Goal: Task Accomplishment & Management: Complete application form

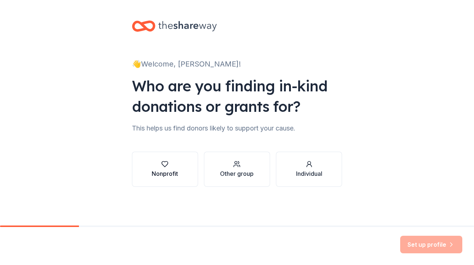
click at [171, 173] on div "Nonprofit" at bounding box center [165, 173] width 26 height 9
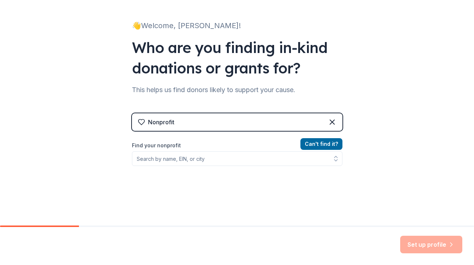
scroll to position [50, 0]
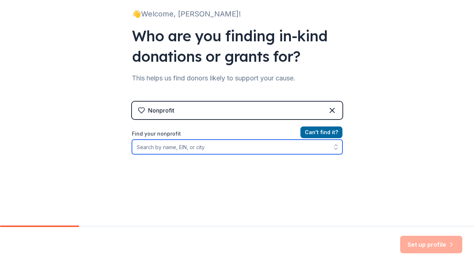
click at [257, 145] on input "Find your nonprofit" at bounding box center [237, 146] width 210 height 15
type input "[PERSON_NAME] Rise"
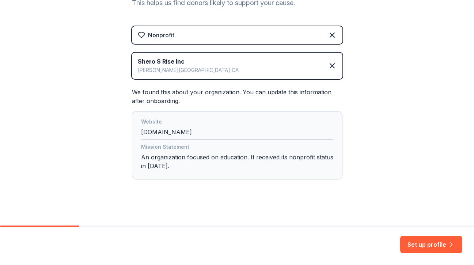
scroll to position [129, 0]
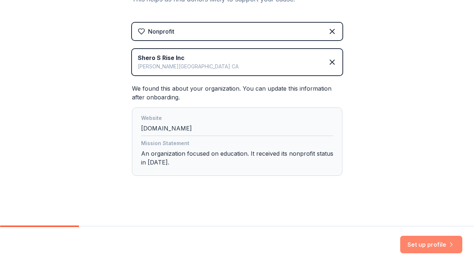
click at [429, 242] on button "Set up profile" at bounding box center [431, 244] width 62 height 18
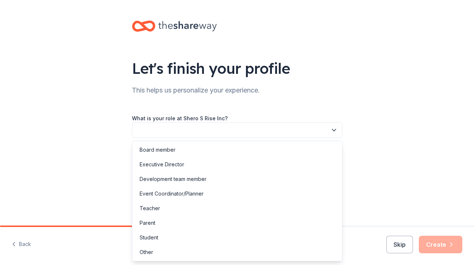
click at [290, 129] on button "button" at bounding box center [237, 129] width 210 height 15
click at [253, 177] on div "Development team member" at bounding box center [237, 179] width 207 height 15
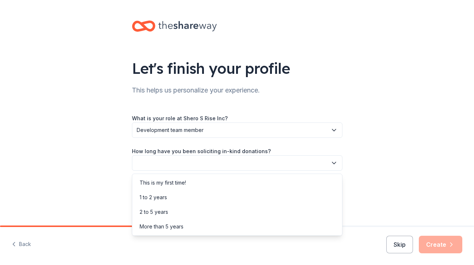
click at [250, 162] on button "button" at bounding box center [237, 162] width 210 height 15
click at [241, 184] on div "This is my first time!" at bounding box center [237, 182] width 207 height 15
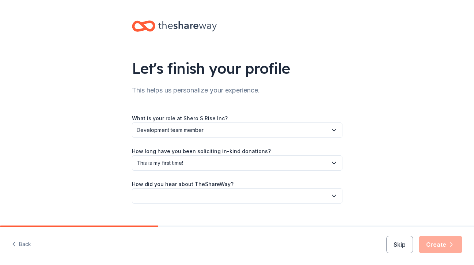
scroll to position [13, 0]
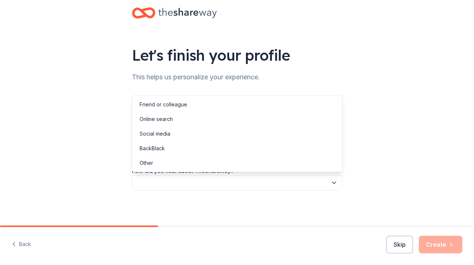
click at [241, 184] on button "button" at bounding box center [237, 182] width 210 height 15
click at [225, 120] on div "Online search" at bounding box center [237, 119] width 207 height 15
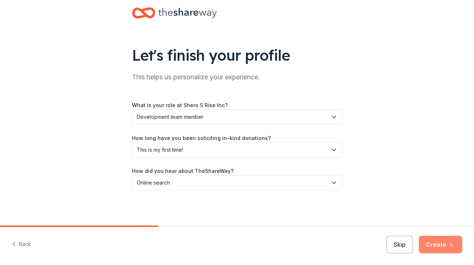
click at [439, 241] on button "Create" at bounding box center [439, 244] width 43 height 18
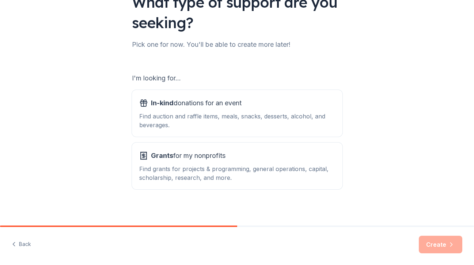
scroll to position [69, 0]
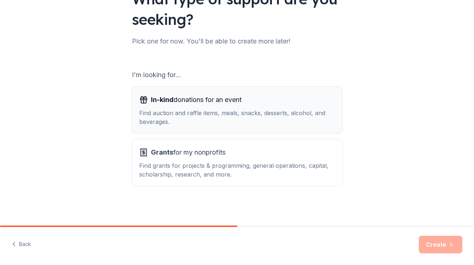
click at [265, 115] on div "Find auction and raffle items, meals, snacks, desserts, alcohol, and beverages." at bounding box center [237, 117] width 196 height 18
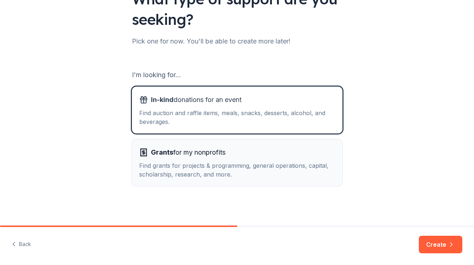
click at [256, 147] on div "Grants for my nonprofits" at bounding box center [237, 152] width 196 height 12
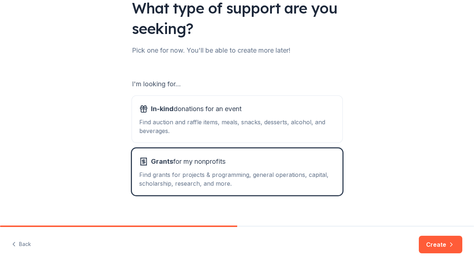
scroll to position [56, 0]
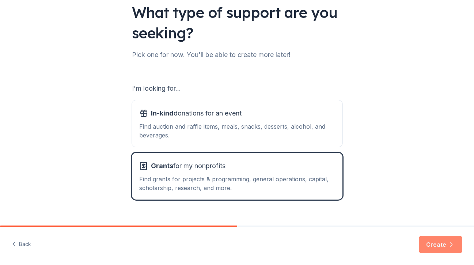
click at [436, 246] on button "Create" at bounding box center [439, 244] width 43 height 18
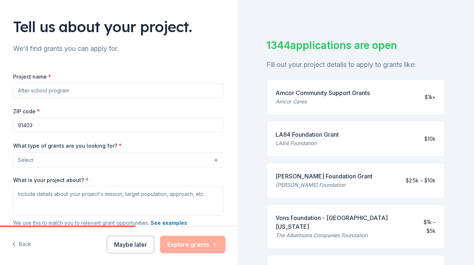
scroll to position [74, 0]
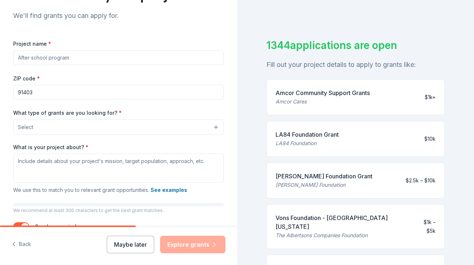
click at [145, 60] on input "Project name *" at bounding box center [118, 57] width 210 height 15
type input "Every Girl Deserves to Rise Summit"
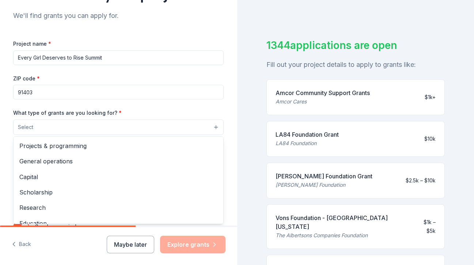
click at [137, 124] on button "Select" at bounding box center [118, 126] width 210 height 15
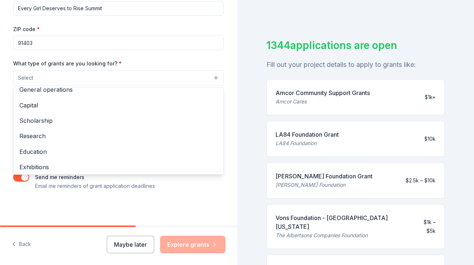
scroll to position [0, 0]
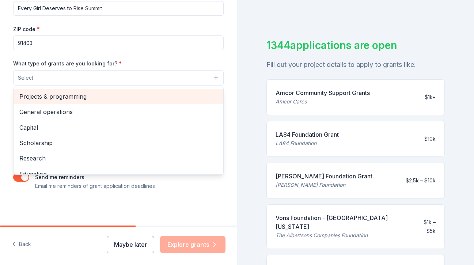
click at [130, 95] on span "Projects & programming" at bounding box center [118, 96] width 198 height 9
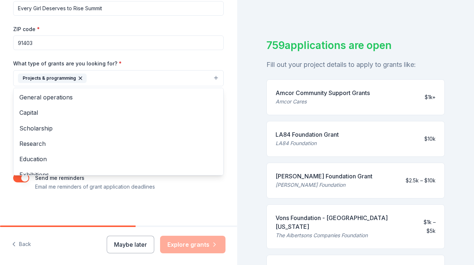
click at [234, 99] on div "Tell us about your project. We'll find grants you can apply for. Project name *…" at bounding box center [118, 51] width 234 height 350
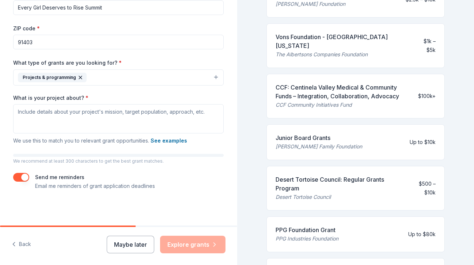
scroll to position [236, 0]
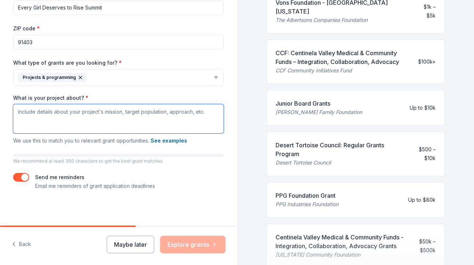
click at [174, 121] on textarea "What is your project about? *" at bounding box center [118, 118] width 210 height 29
paste textarea "Shero’s Rise - a nonprofit organization launching the next generation of girl l…"
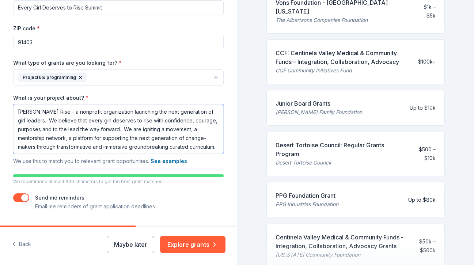
scroll to position [1, 0]
type textarea "Shero’s Rise - a nonprofit organization launching the next generation of girl l…"
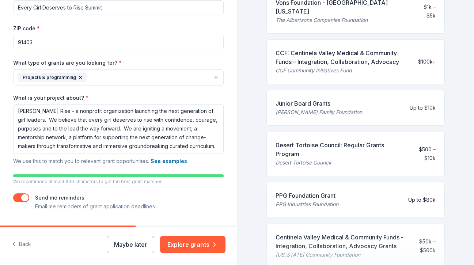
click at [243, 134] on div "759 applications are open Fill out your project details to apply to grants like…" at bounding box center [355, 132] width 237 height 265
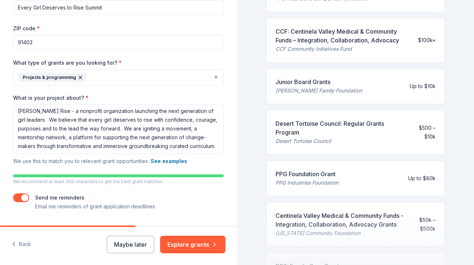
scroll to position [145, 0]
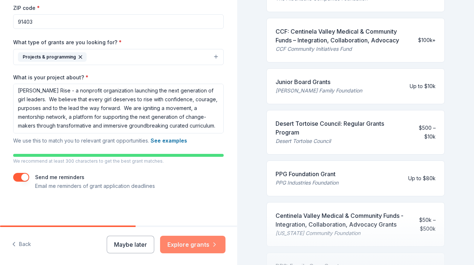
click at [198, 249] on button "Explore grants" at bounding box center [192, 244] width 65 height 18
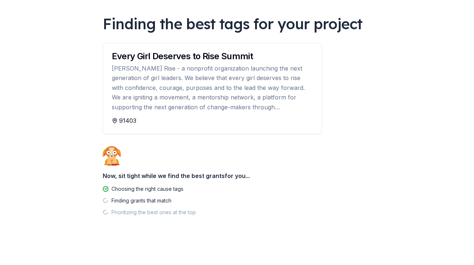
scroll to position [47, 0]
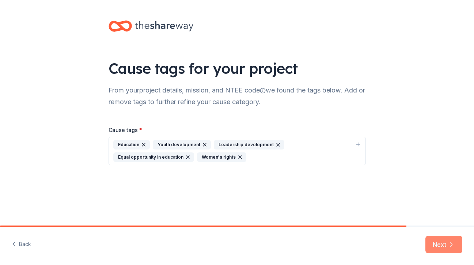
click at [440, 240] on button "Next" at bounding box center [443, 244] width 37 height 18
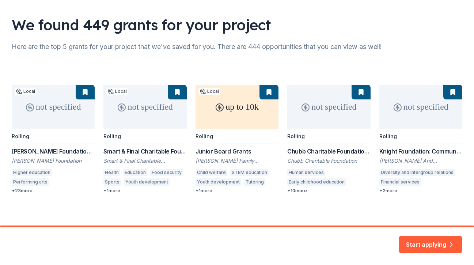
scroll to position [47, 0]
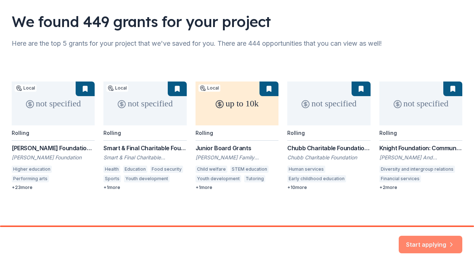
click at [425, 238] on button "Start applying" at bounding box center [430, 240] width 64 height 18
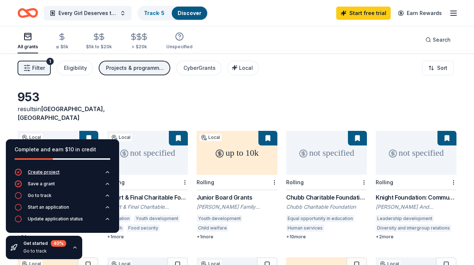
click at [50, 173] on div "Create project" at bounding box center [44, 172] width 32 height 6
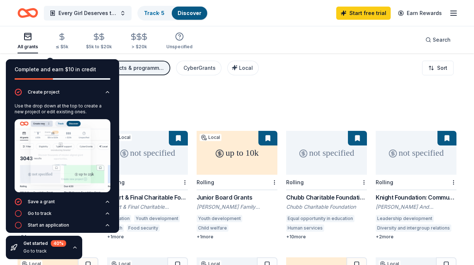
click at [165, 99] on div "953 results in Los Angeles, CA" at bounding box center [237, 106] width 438 height 32
click at [369, 14] on link "Start free trial" at bounding box center [363, 13] width 54 height 13
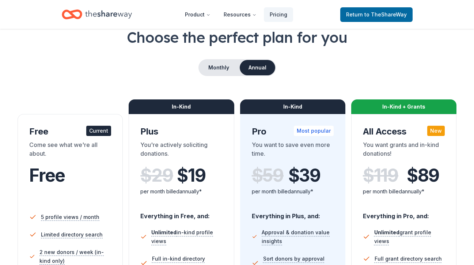
scroll to position [49, 0]
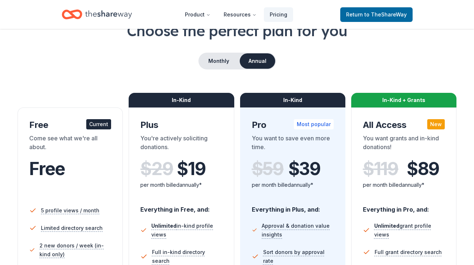
click at [77, 171] on div "Free" at bounding box center [70, 168] width 82 height 20
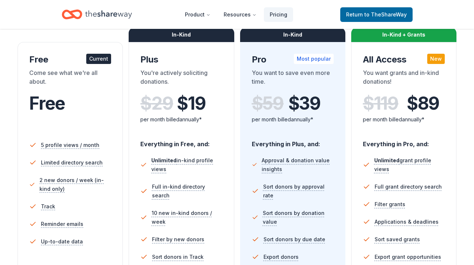
scroll to position [153, 0]
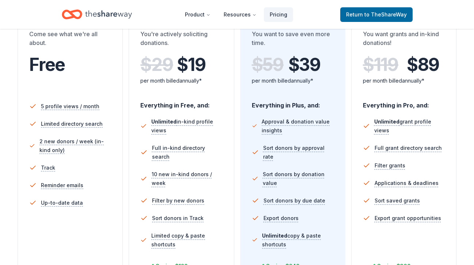
click at [77, 171] on li "Track" at bounding box center [70, 168] width 82 height 18
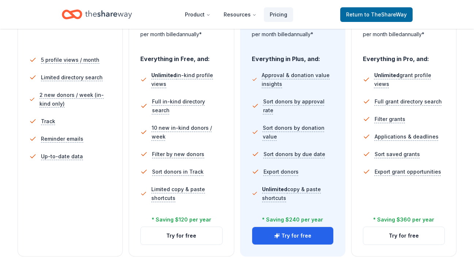
click at [74, 120] on li "Track" at bounding box center [70, 121] width 82 height 18
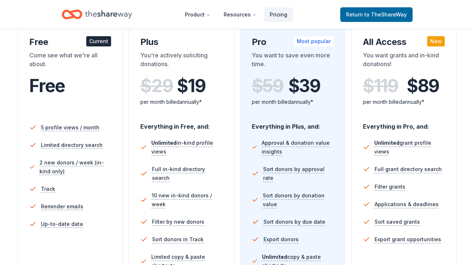
scroll to position [104, 0]
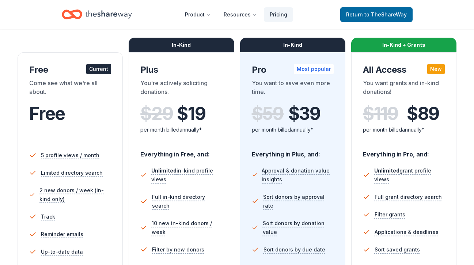
click at [80, 84] on div "Come see what we're all about." at bounding box center [70, 88] width 82 height 20
click at [377, 17] on span "to TheShareWay" at bounding box center [385, 14] width 42 height 6
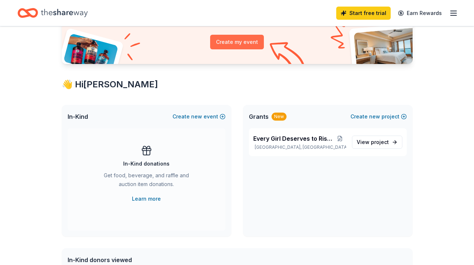
scroll to position [84, 0]
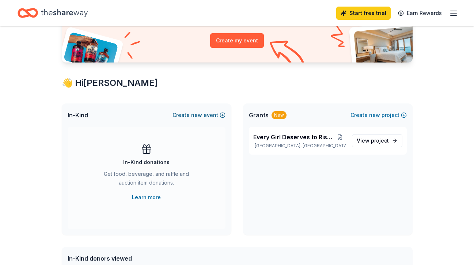
click at [199, 116] on span "new" at bounding box center [196, 115] width 11 height 9
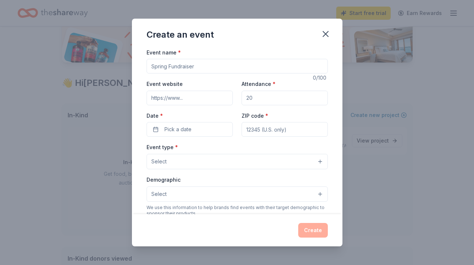
click at [191, 69] on input "Event name *" at bounding box center [236, 66] width 181 height 15
type input "O"
type input "Every Girl Deserves to Rise Summit"
click at [195, 98] on input "Event website" at bounding box center [189, 98] width 86 height 15
paste input "https://www.sherosrise.org/s/summit?language=en_US"
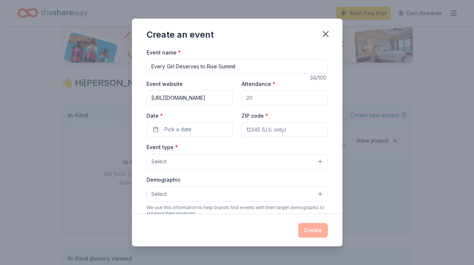
scroll to position [0, 56]
type input "https://www.sherosrise.org/s/summit?language=en_US"
drag, startPoint x: 264, startPoint y: 97, endPoint x: 241, endPoint y: 96, distance: 22.6
click at [241, 96] on input "Attendance *" at bounding box center [284, 98] width 86 height 15
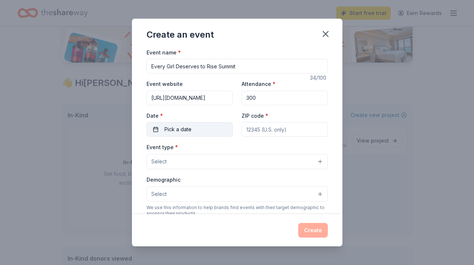
type input "300"
click at [197, 127] on button "Pick a date" at bounding box center [189, 129] width 86 height 15
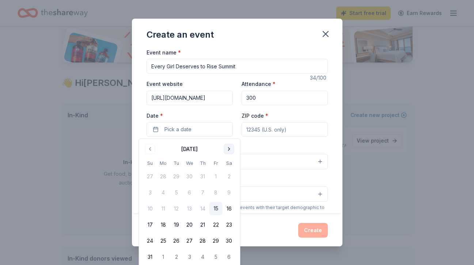
click at [227, 150] on button "Go to next month" at bounding box center [229, 149] width 10 height 10
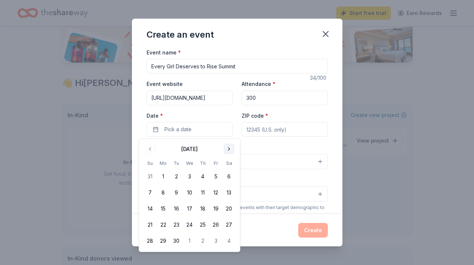
click at [227, 150] on button "Go to next month" at bounding box center [229, 149] width 10 height 10
click at [215, 194] on button "10" at bounding box center [215, 192] width 13 height 13
click at [391, 92] on div "Create an event Event name * Every Girl Deserves to Rise Summit 34 /100 Event w…" at bounding box center [237, 132] width 474 height 265
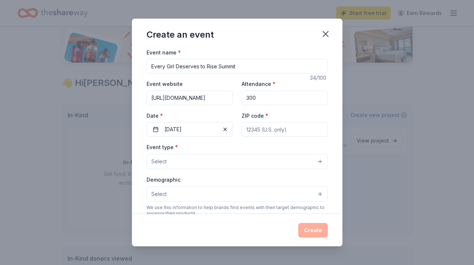
click at [307, 129] on input "ZIP code *" at bounding box center [284, 129] width 86 height 15
type input "91403"
click at [276, 162] on button "Select" at bounding box center [236, 161] width 181 height 15
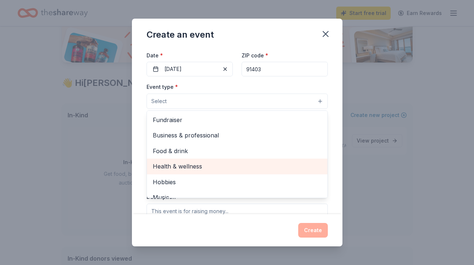
click at [255, 171] on span "Health & wellness" at bounding box center [237, 165] width 169 height 9
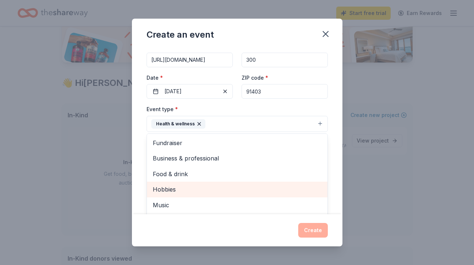
scroll to position [35, 0]
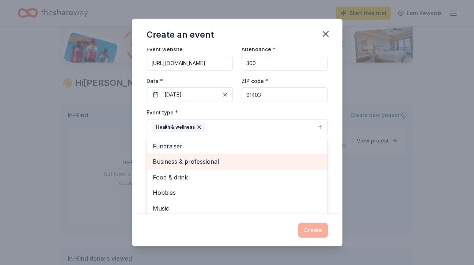
click at [281, 162] on span "Business & professional" at bounding box center [237, 161] width 169 height 9
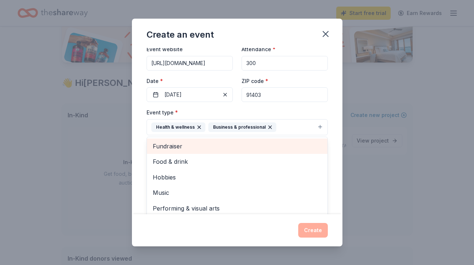
click at [271, 146] on span "Fundraiser" at bounding box center [237, 145] width 169 height 9
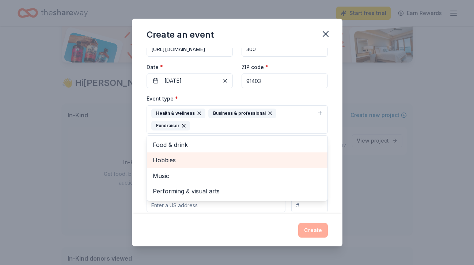
scroll to position [55, 0]
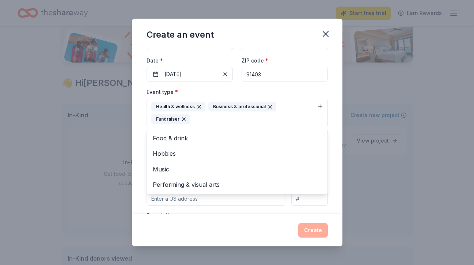
click at [87, 164] on div "Create an event Event name * Every Girl Deserves to Rise Summit 34 /100 Event w…" at bounding box center [237, 132] width 474 height 265
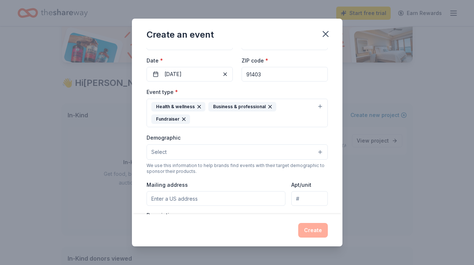
click at [179, 144] on button "Select" at bounding box center [236, 151] width 181 height 15
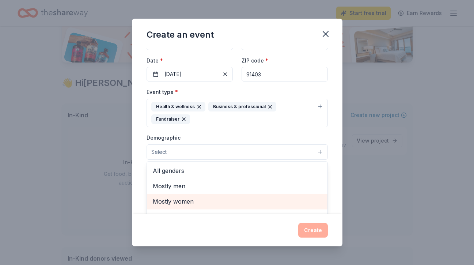
click at [189, 196] on span "Mostly women" at bounding box center [237, 200] width 169 height 9
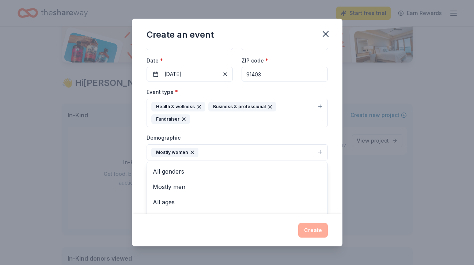
click at [96, 167] on div "Create an event Event name * Every Girl Deserves to Rise Summit 34 /100 Event w…" at bounding box center [237, 132] width 474 height 265
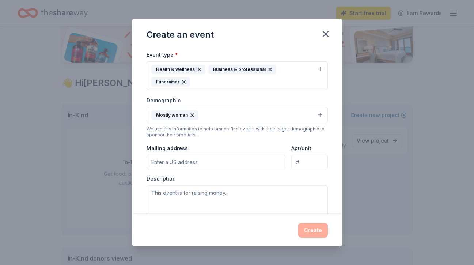
scroll to position [95, 0]
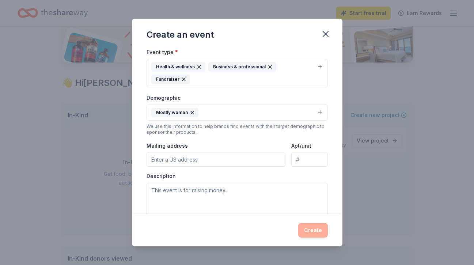
click at [171, 152] on input "Mailing address" at bounding box center [215, 159] width 139 height 15
click at [205, 152] on input "15039 Dickens Street, Los Angeles, CA, 91403" at bounding box center [215, 159] width 139 height 15
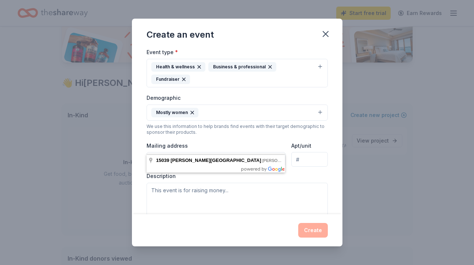
click at [202, 152] on input "15039 Dickens Street, Los Angeles, CA, 91403" at bounding box center [215, 159] width 139 height 15
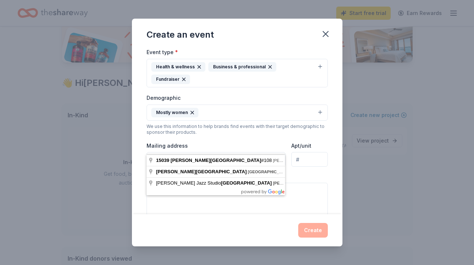
type input "15039 Dickens Street #108 , Los Angeles, CA, 91403"
click at [314, 152] on input "Apt/unit" at bounding box center [309, 159] width 36 height 15
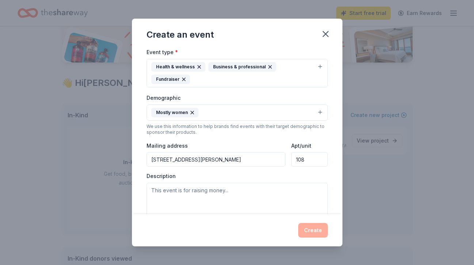
type input "108"
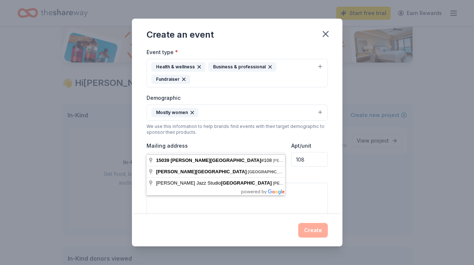
click at [215, 152] on input "15039 Dickens Street #108 , Los Angeles, CA, 91403" at bounding box center [215, 159] width 139 height 15
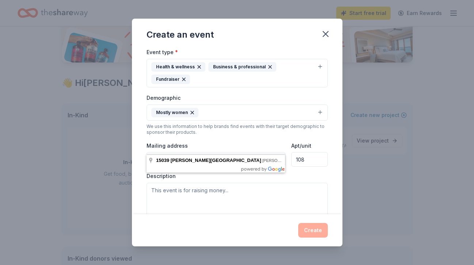
type input "15039 Dickens Street , Los Angeles, CA, 91403"
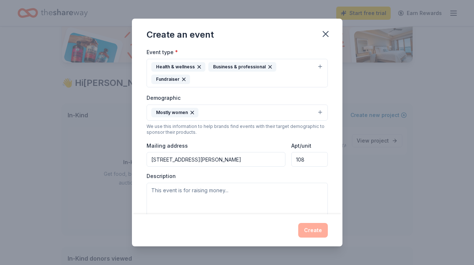
click at [321, 156] on div "Event type * Health & wellness Business & professional Fundraiser Demographic M…" at bounding box center [236, 131] width 181 height 168
click at [283, 183] on textarea at bounding box center [236, 199] width 181 height 33
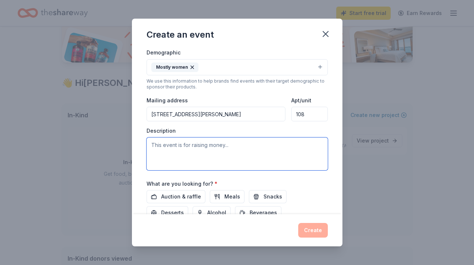
scroll to position [142, 0]
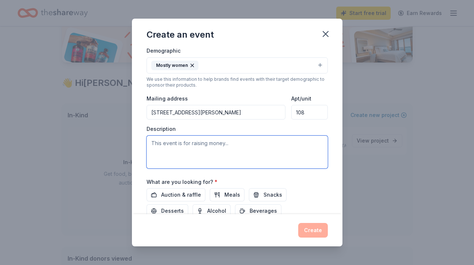
paste textarea "https://www.sherosrise.org/s/summit?language=en_US"
type textarea "https://www.sherosrise.org/s/summit?language=en_US"
drag, startPoint x: 292, startPoint y: 127, endPoint x: 139, endPoint y: 110, distance: 154.3
click at [139, 110] on div "Event name * Every Girl Deserves to Rise Summit 34 /100 Event website https://w…" at bounding box center [237, 131] width 210 height 166
click at [257, 137] on textarea at bounding box center [236, 151] width 181 height 33
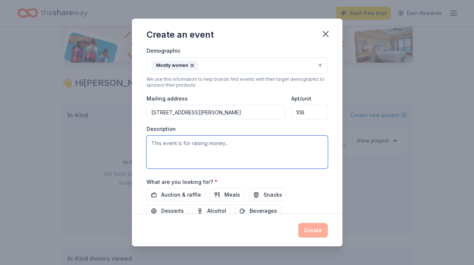
paste textarea "Shero’s Rise - a nonprofit organization launching the next generation of girl l…"
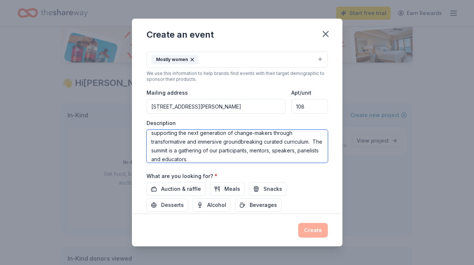
scroll to position [44, 0]
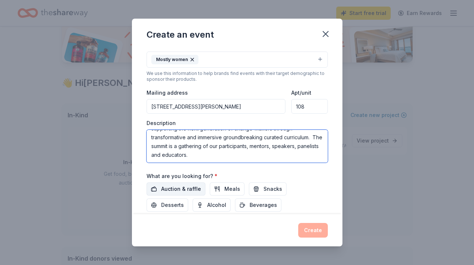
type textarea "[PERSON_NAME] Rise - a nonprofit organization launching the next generation of …"
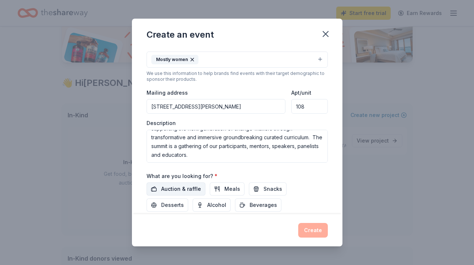
click at [193, 184] on span "Auction & raffle" at bounding box center [181, 188] width 40 height 9
click at [230, 184] on span "Meals" at bounding box center [232, 188] width 16 height 9
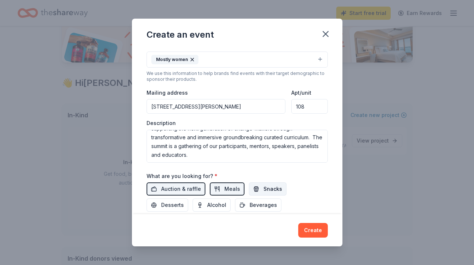
click at [265, 184] on span "Snacks" at bounding box center [272, 188] width 19 height 9
click at [184, 200] on span "Desserts" at bounding box center [172, 204] width 23 height 9
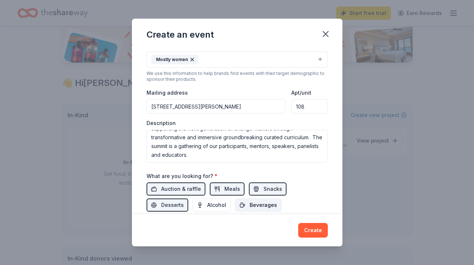
click at [235, 198] on button "Beverages" at bounding box center [258, 204] width 46 height 13
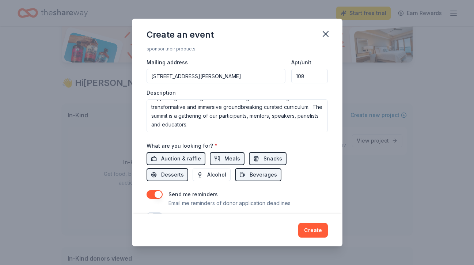
scroll to position [184, 0]
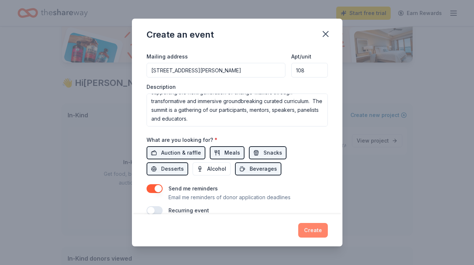
click at [313, 227] on button "Create" at bounding box center [313, 230] width 30 height 15
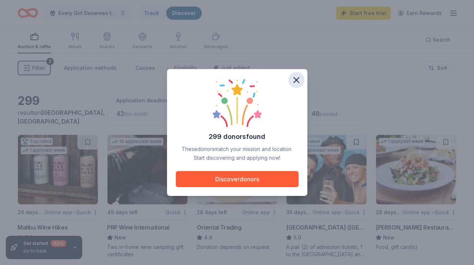
click at [296, 80] on icon "button" at bounding box center [296, 79] width 5 height 5
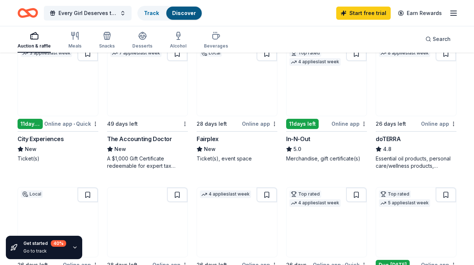
scroll to position [350, 0]
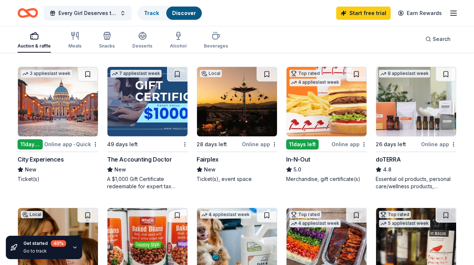
click at [344, 120] on img at bounding box center [326, 101] width 80 height 69
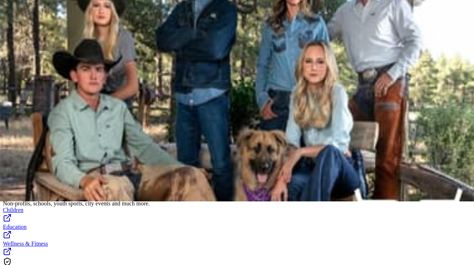
scroll to position [66, 0]
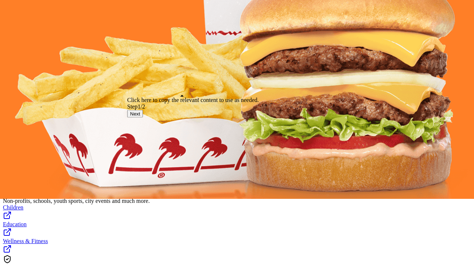
click at [143, 118] on button "Next" at bounding box center [135, 114] width 16 height 8
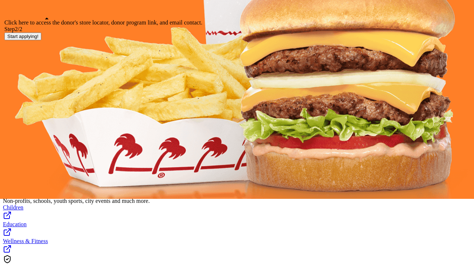
click at [41, 40] on button "Start applying!" at bounding box center [22, 36] width 37 height 8
